Goal: Task Accomplishment & Management: Manage account settings

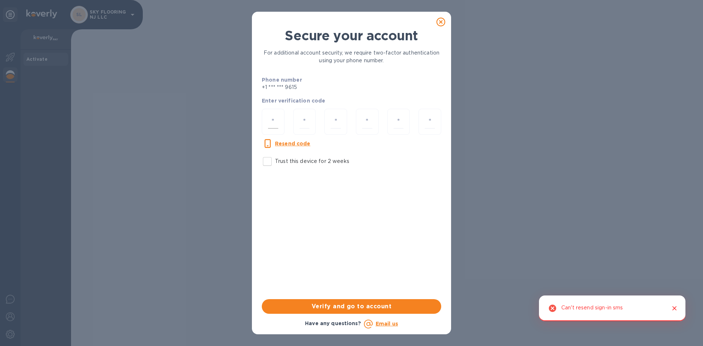
click at [275, 122] on input "number" at bounding box center [273, 122] width 10 height 14
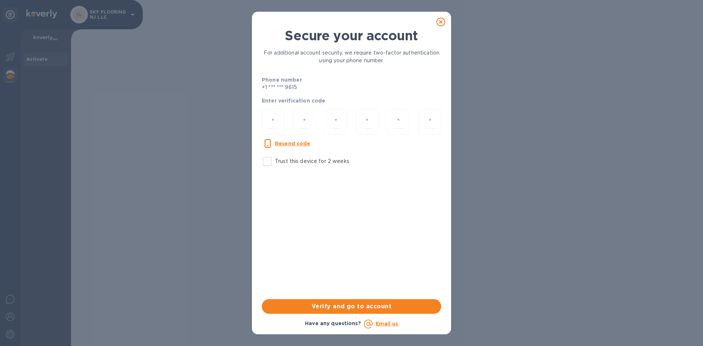
click at [296, 146] on p "Resend code" at bounding box center [292, 143] width 35 height 7
click at [278, 113] on div at bounding box center [273, 122] width 23 height 26
type input "3"
type input "8"
type input "5"
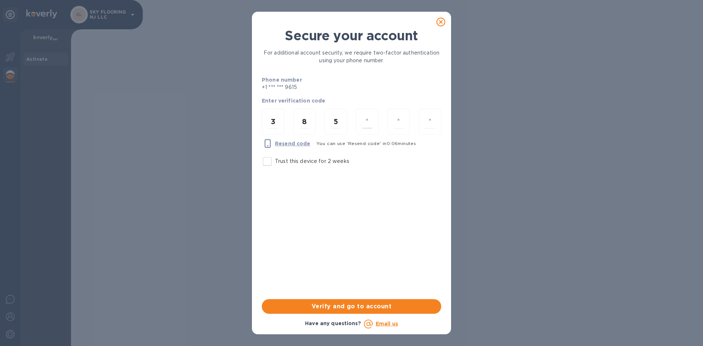
type input "9"
type input "6"
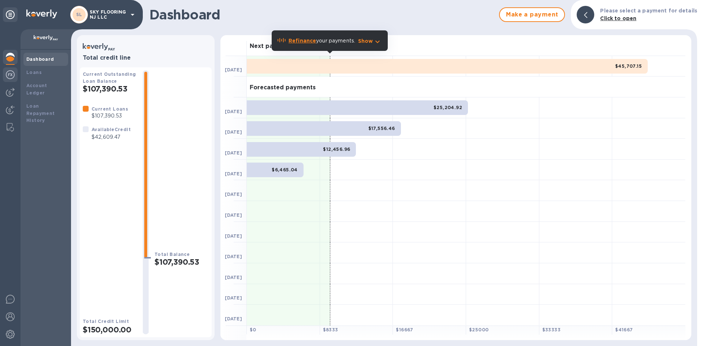
click at [15, 78] on div at bounding box center [10, 75] width 15 height 16
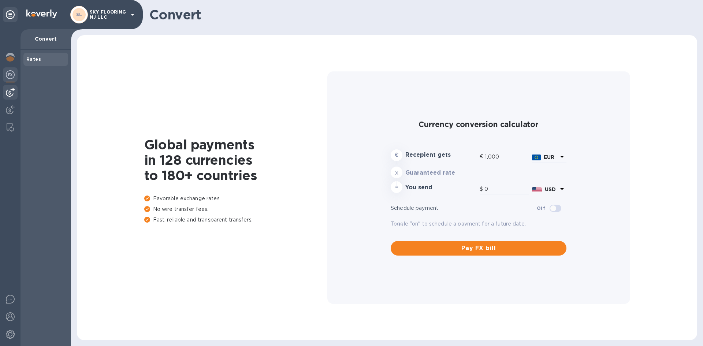
type input "1,177.97"
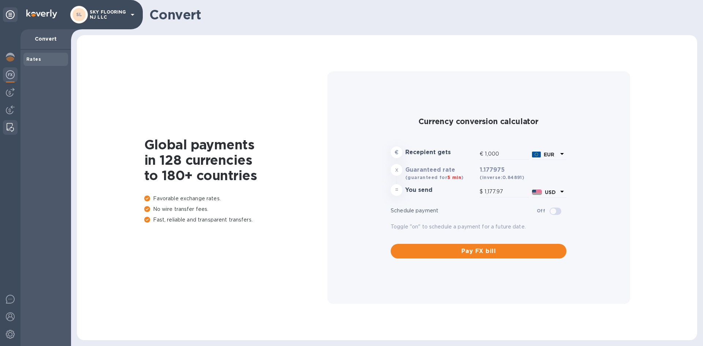
click at [13, 126] on img at bounding box center [10, 127] width 7 height 9
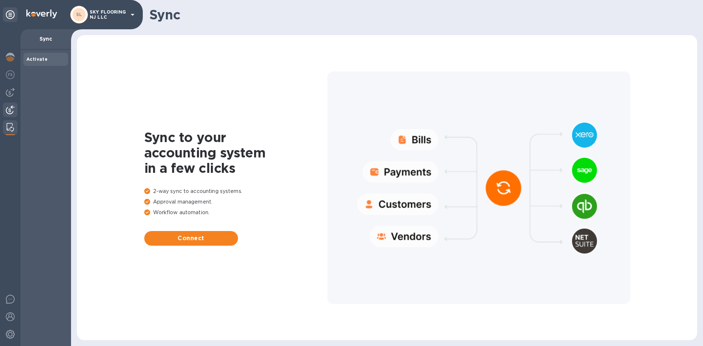
click at [11, 108] on img at bounding box center [10, 109] width 9 height 9
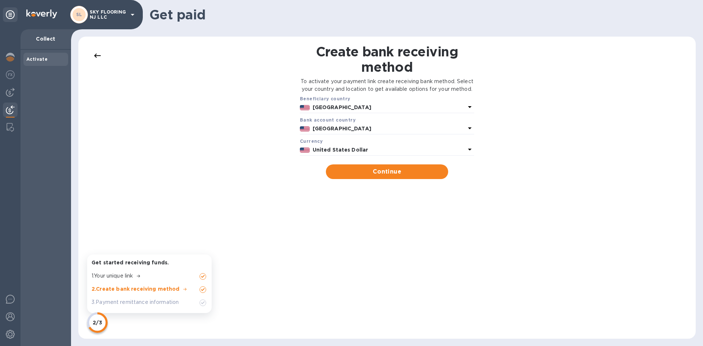
click at [98, 51] on icon at bounding box center [97, 55] width 9 height 9
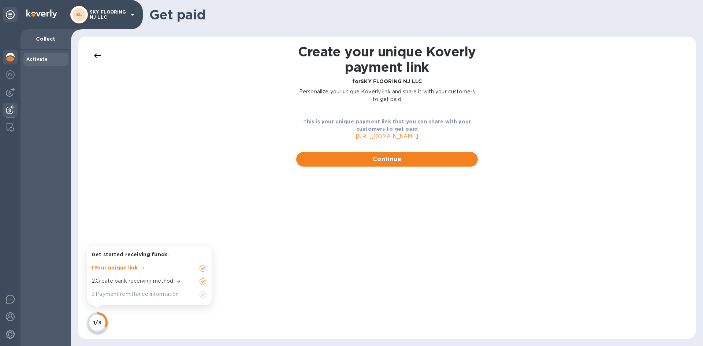
click at [5, 60] on div at bounding box center [10, 58] width 15 height 16
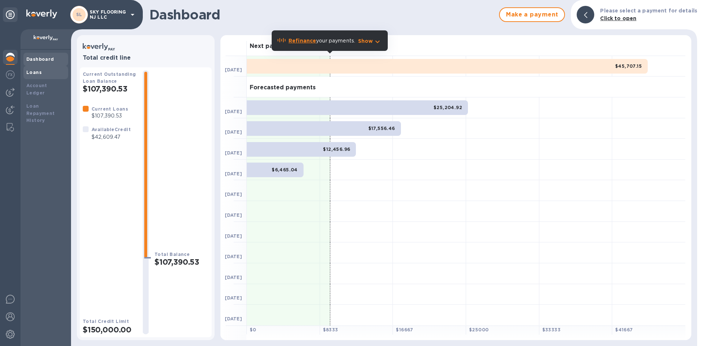
click at [30, 72] on b "Loans" at bounding box center [33, 72] width 15 height 5
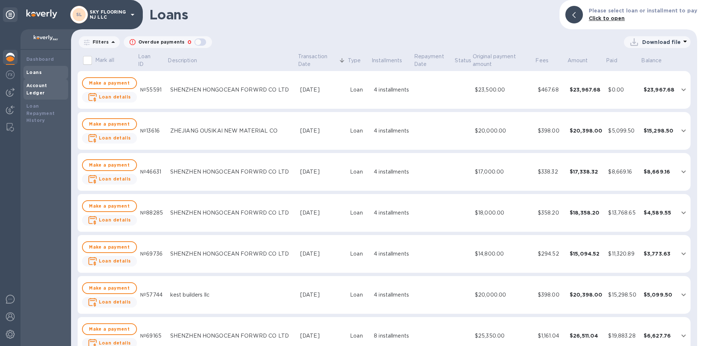
click at [36, 86] on b "Account Ledger" at bounding box center [36, 89] width 21 height 13
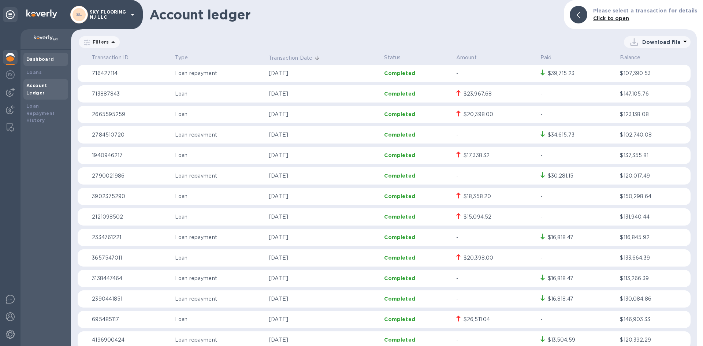
click at [35, 63] on div "Dashboard" at bounding box center [45, 59] width 39 height 7
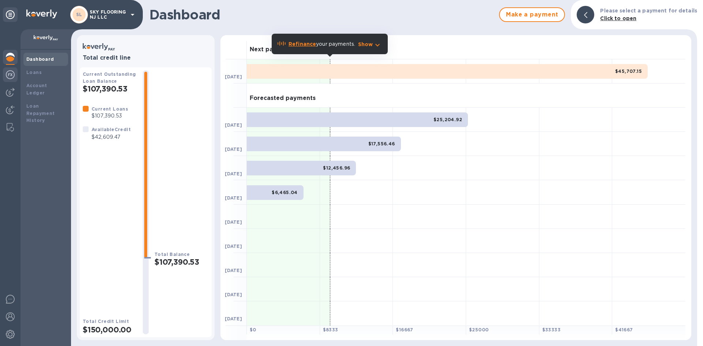
click at [11, 76] on img at bounding box center [10, 74] width 9 height 9
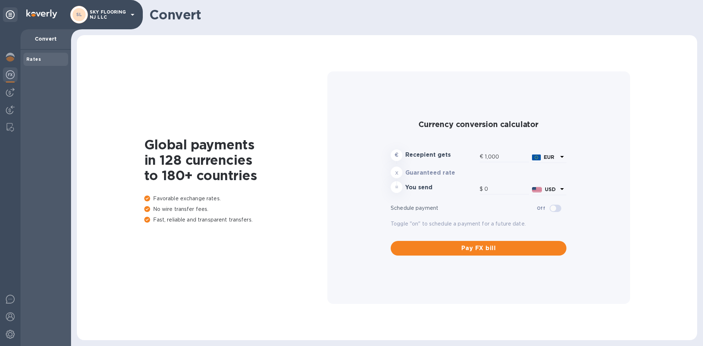
type input "1,177.97"
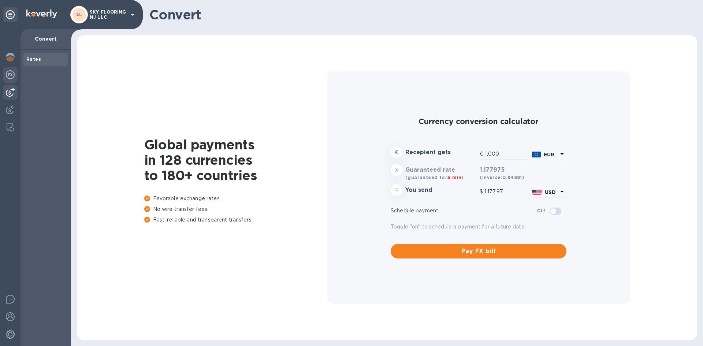
click at [13, 94] on img at bounding box center [10, 92] width 9 height 9
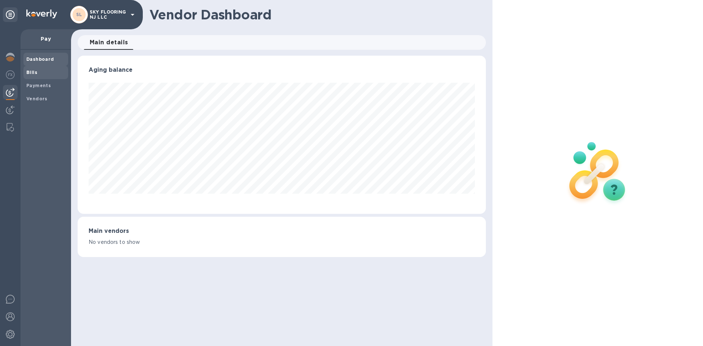
scroll to position [158, 408]
click at [35, 74] on b "Bills" at bounding box center [31, 72] width 11 height 5
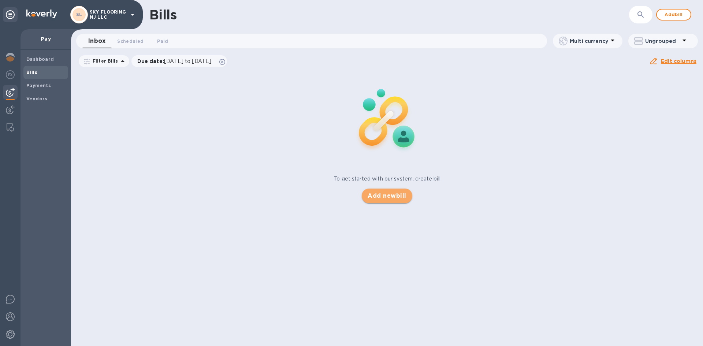
click at [380, 195] on span "Add new bill" at bounding box center [386, 195] width 38 height 9
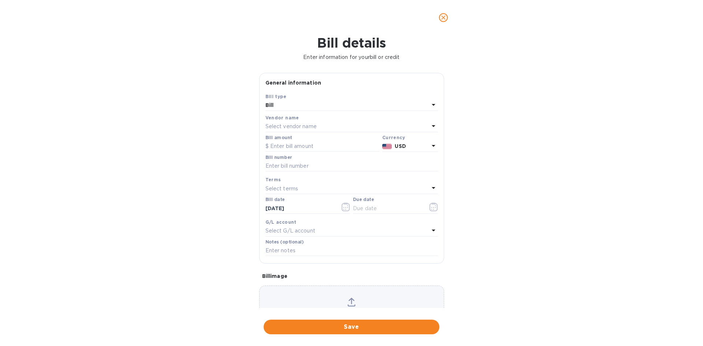
click at [295, 126] on p "Select vendor name" at bounding box center [290, 127] width 51 height 8
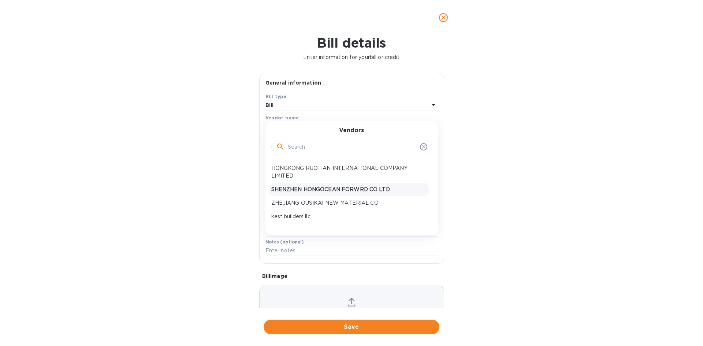
click at [354, 188] on p "SHENZHEN HONGOCEAN FORWRD CO LTD" at bounding box center [348, 190] width 155 height 8
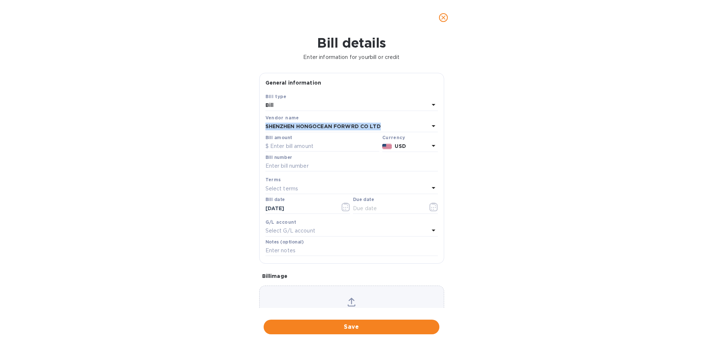
drag, startPoint x: 383, startPoint y: 127, endPoint x: 265, endPoint y: 126, distance: 117.8
click at [265, 126] on div "SHENZHEN HONGOCEAN FORWRD CO LTD" at bounding box center [347, 127] width 164 height 10
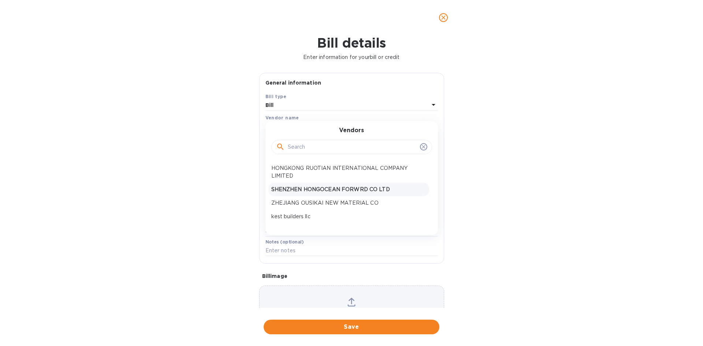
drag, startPoint x: 301, startPoint y: 191, endPoint x: 577, endPoint y: 86, distance: 295.8
click at [577, 86] on div "Bill details Enter information for your bill or credit General information Save…" at bounding box center [351, 190] width 703 height 311
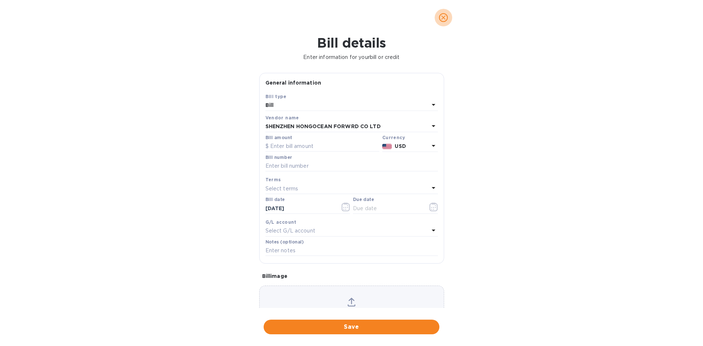
click at [445, 18] on icon "close" at bounding box center [443, 17] width 7 height 7
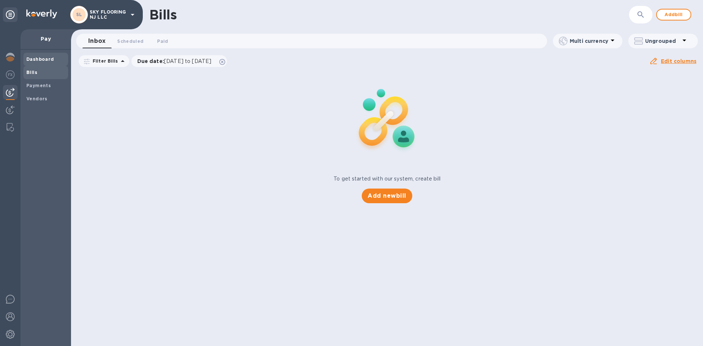
click at [46, 57] on b "Dashboard" at bounding box center [40, 58] width 28 height 5
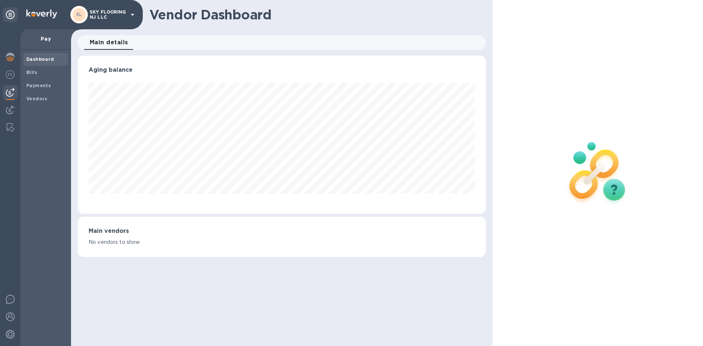
scroll to position [158, 408]
click at [14, 59] on img at bounding box center [10, 57] width 9 height 9
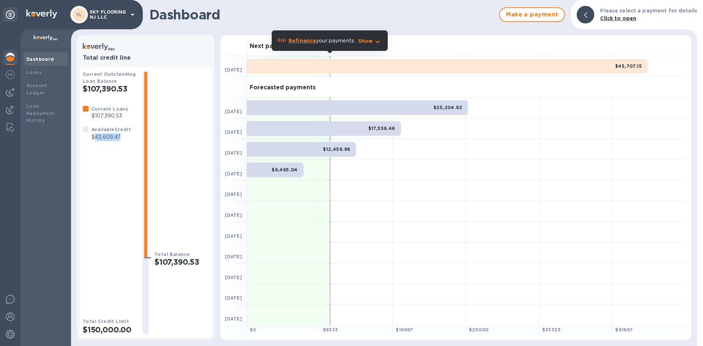
drag, startPoint x: 119, startPoint y: 138, endPoint x: 94, endPoint y: 139, distance: 25.6
click at [94, 139] on p "$42,609.47" at bounding box center [110, 137] width 39 height 8
copy p "42,609.47"
